Goal: Navigation & Orientation: Find specific page/section

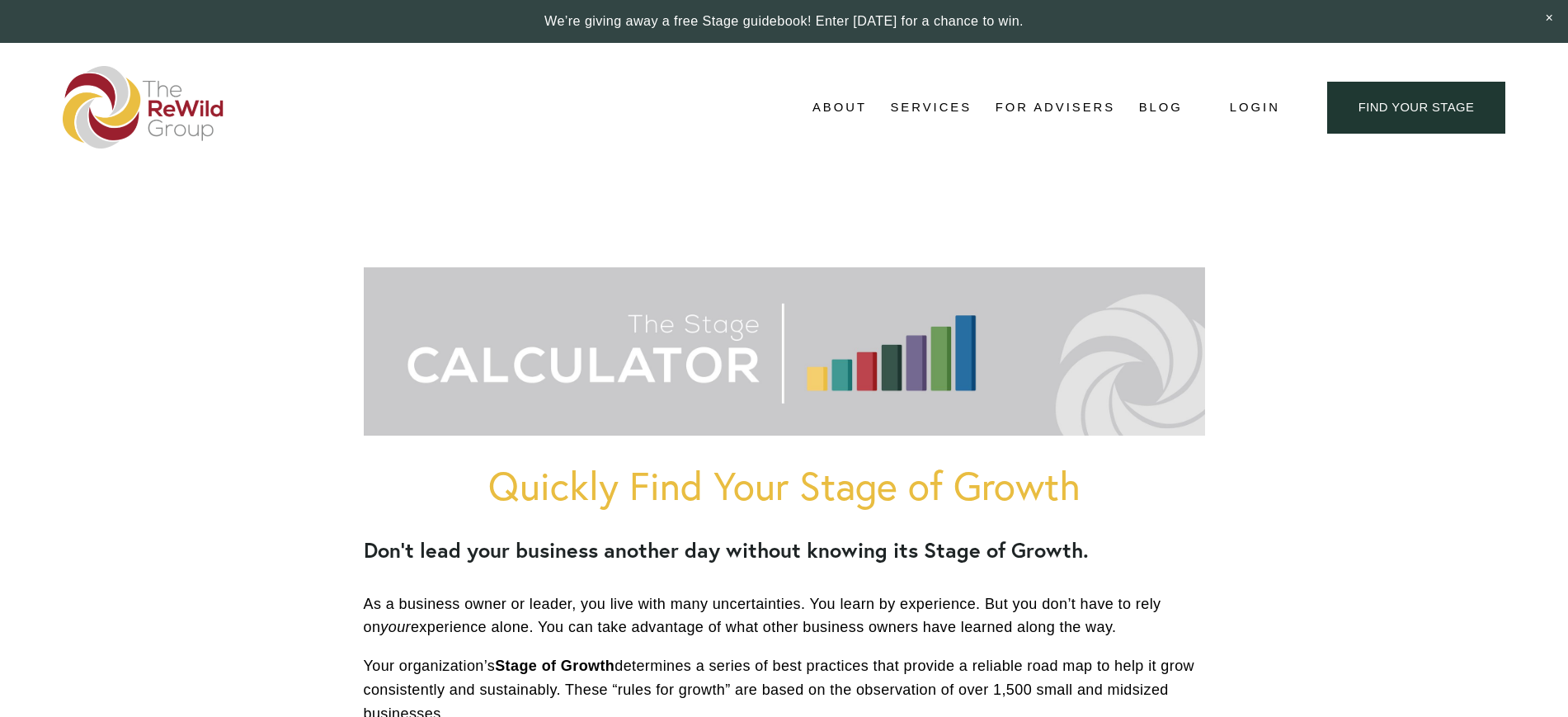
click at [1033, 103] on link "For Advisers" at bounding box center [1054, 108] width 120 height 25
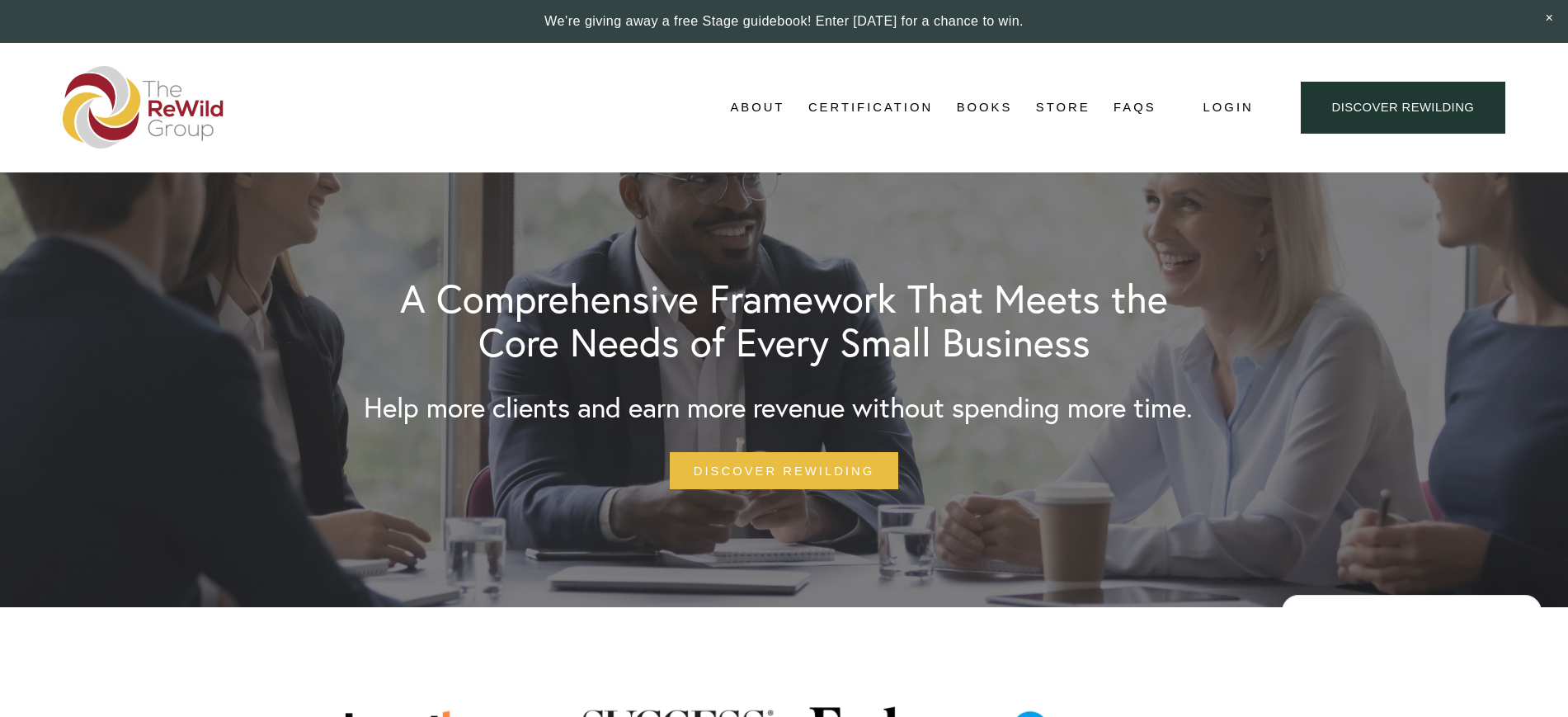
click at [0, 0] on link "Adviser Network" at bounding box center [0, 0] width 0 height 0
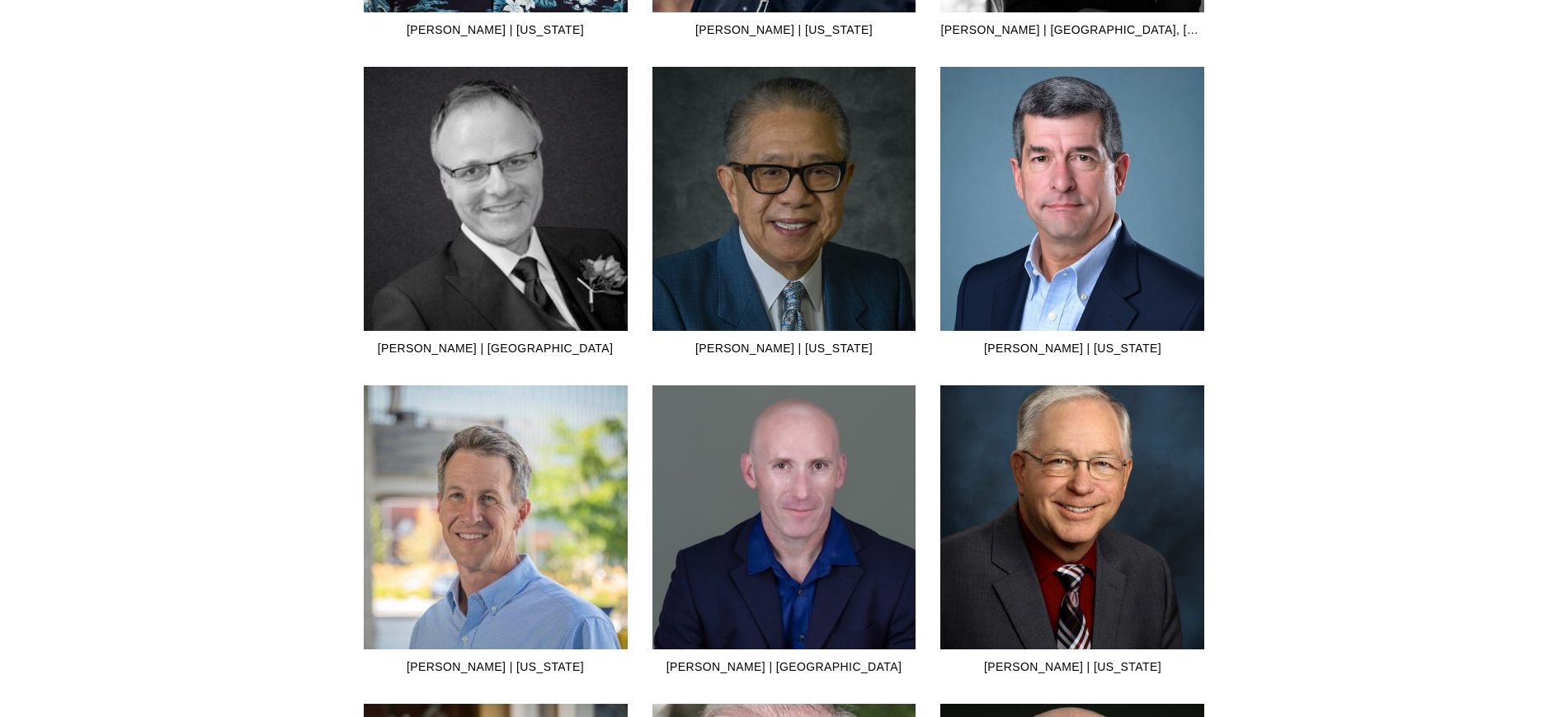
scroll to position [2589, 0]
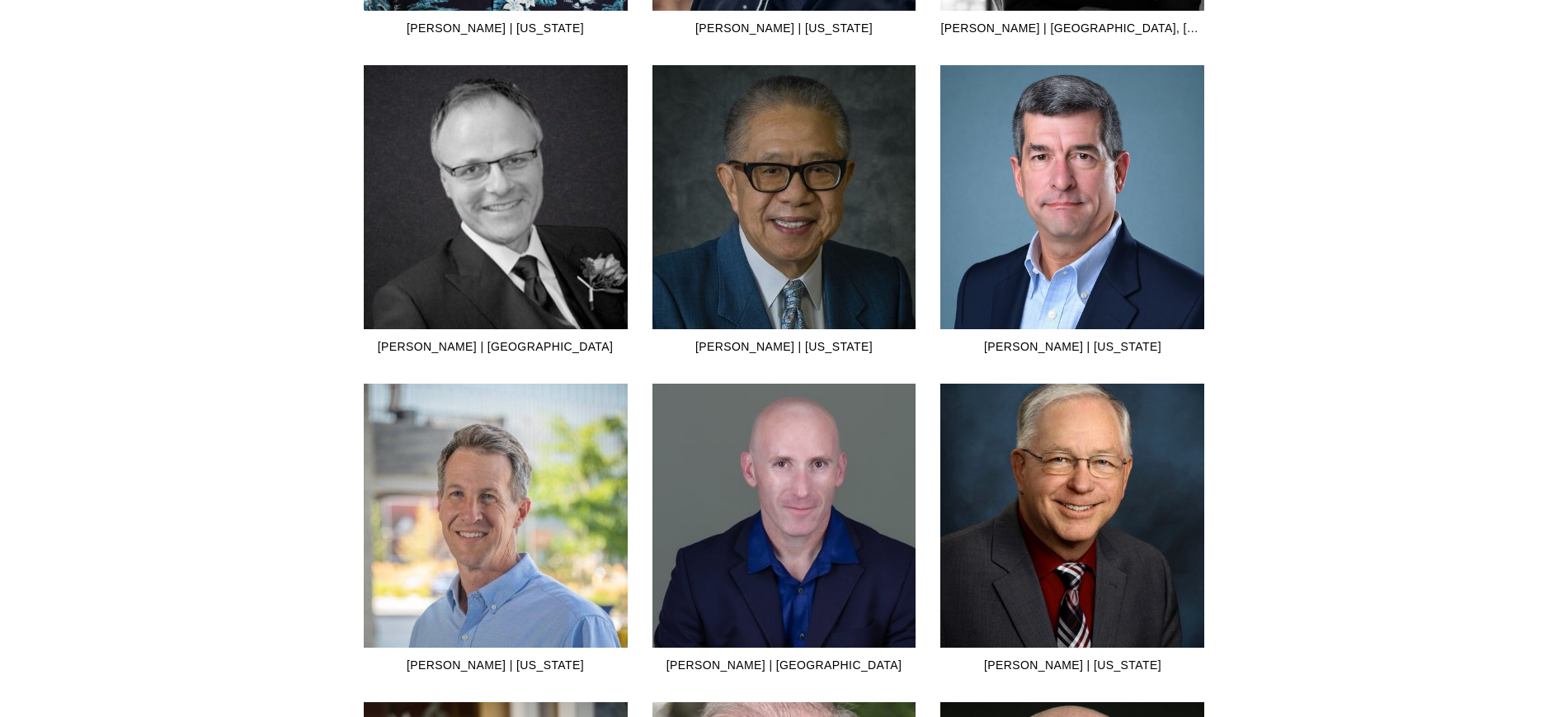
click at [487, 536] on img at bounding box center [495, 508] width 264 height 279
